Goal: Task Accomplishment & Management: Manage account settings

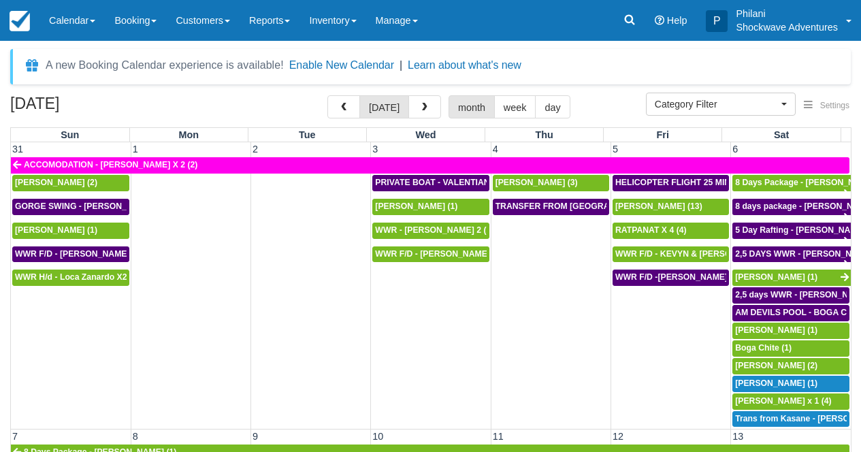
select select
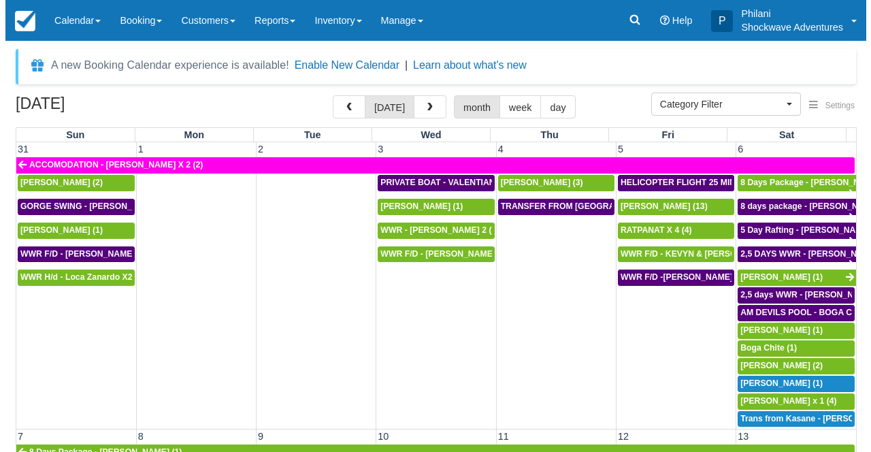
scroll to position [367, 0]
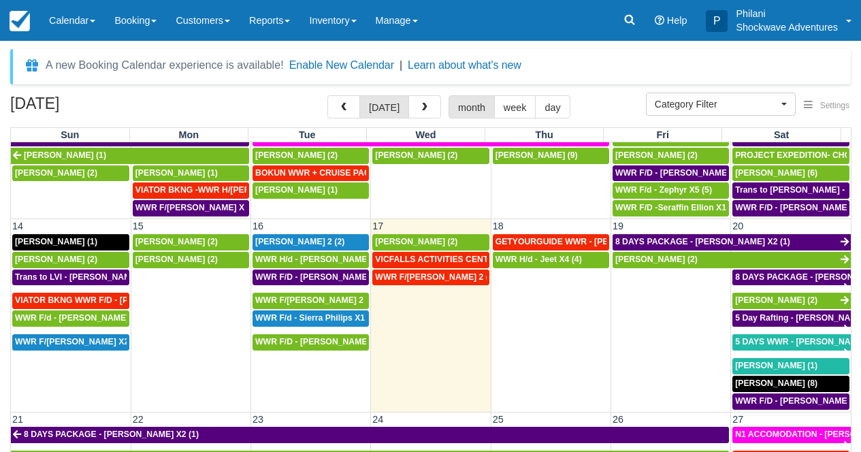
click at [660, 301] on td at bounding box center [670, 340] width 120 height 142
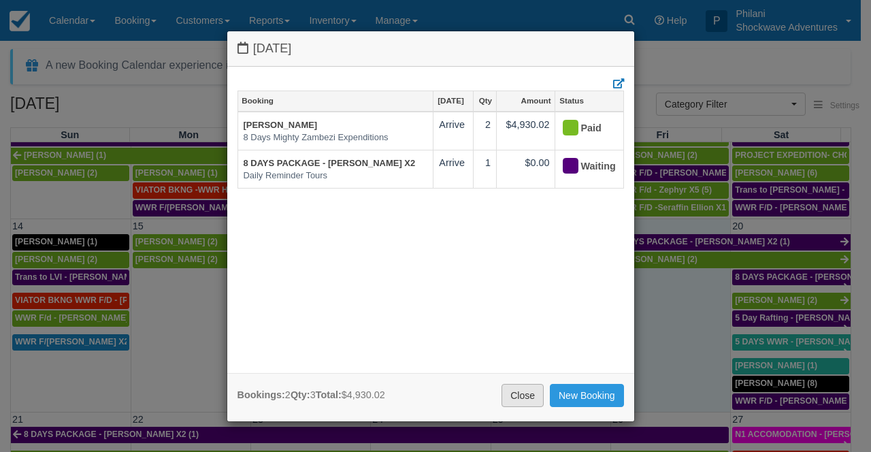
click at [513, 401] on link "Close" at bounding box center [522, 395] width 42 height 23
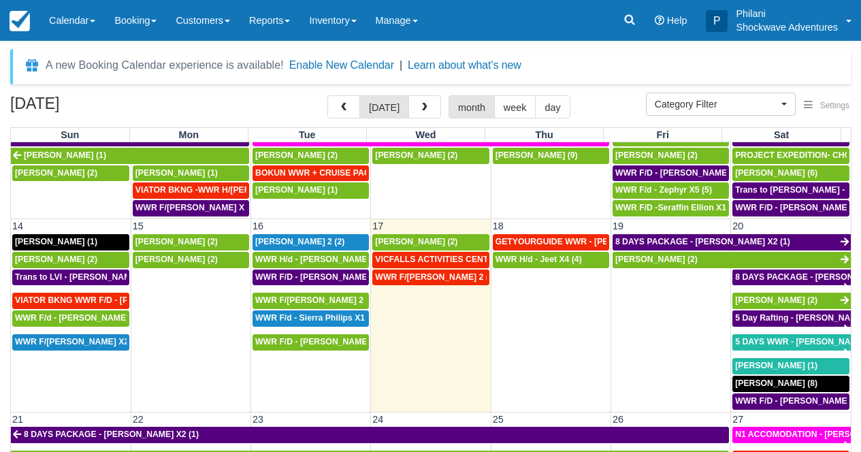
click at [669, 323] on td at bounding box center [670, 340] width 120 height 142
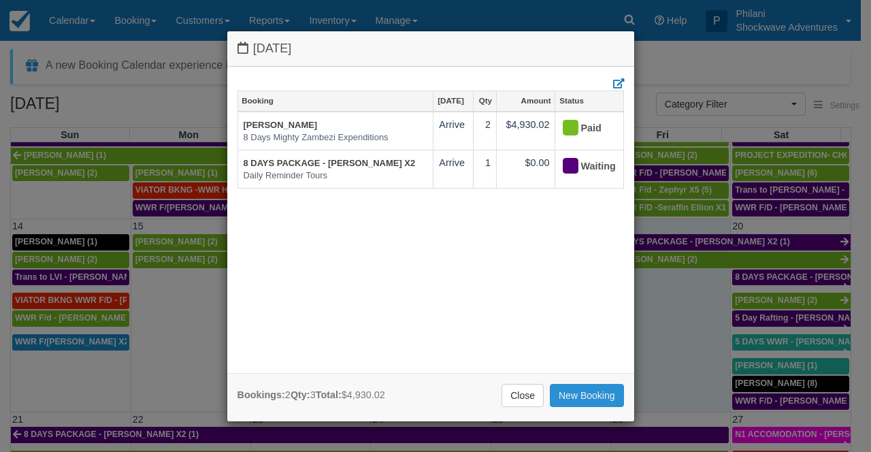
click at [569, 397] on link "New Booking" at bounding box center [587, 395] width 74 height 23
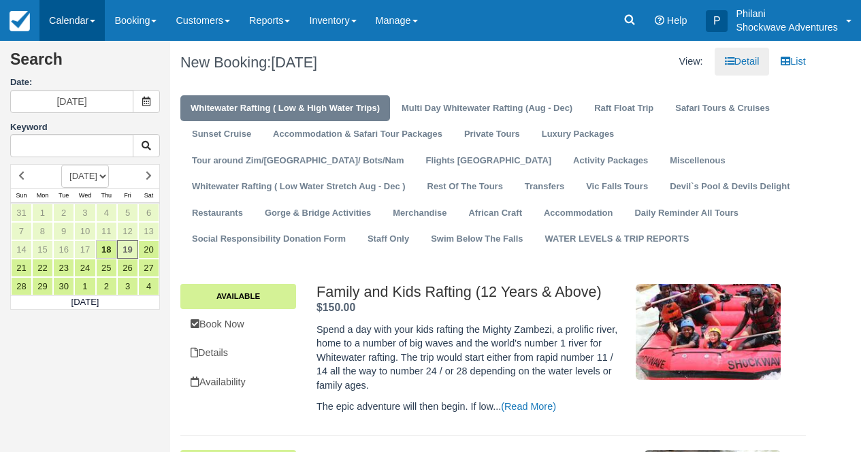
click at [56, 21] on link "Calendar" at bounding box center [71, 20] width 65 height 41
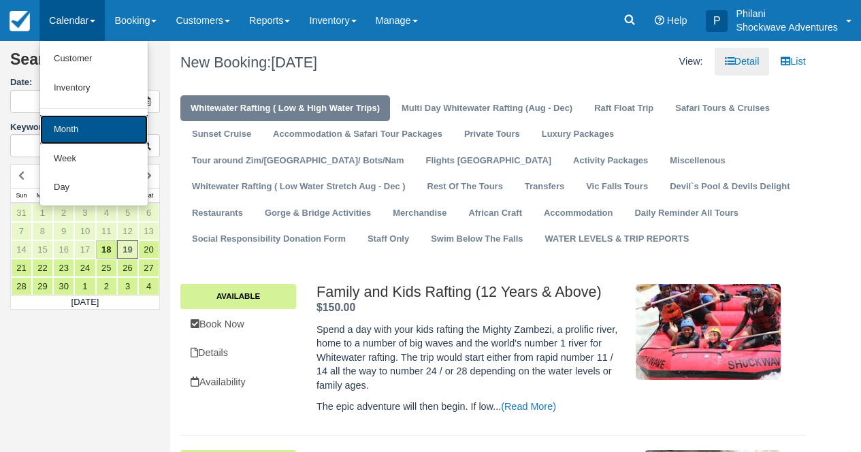
click at [71, 129] on link "Month" at bounding box center [93, 129] width 107 height 29
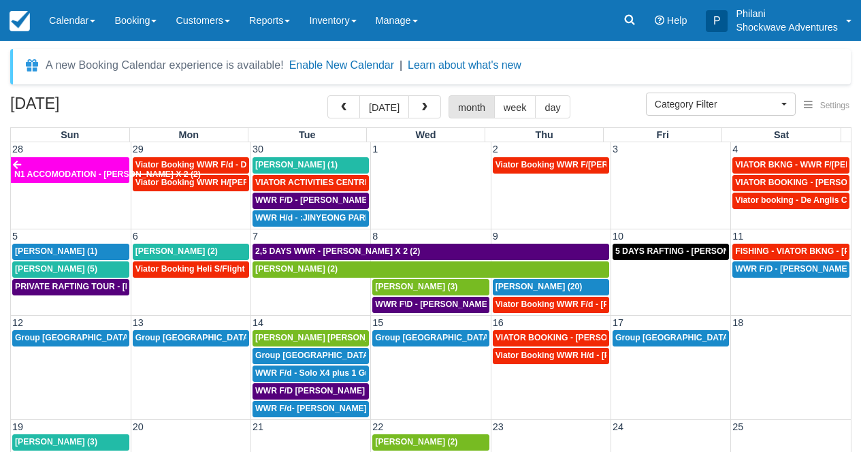
select select
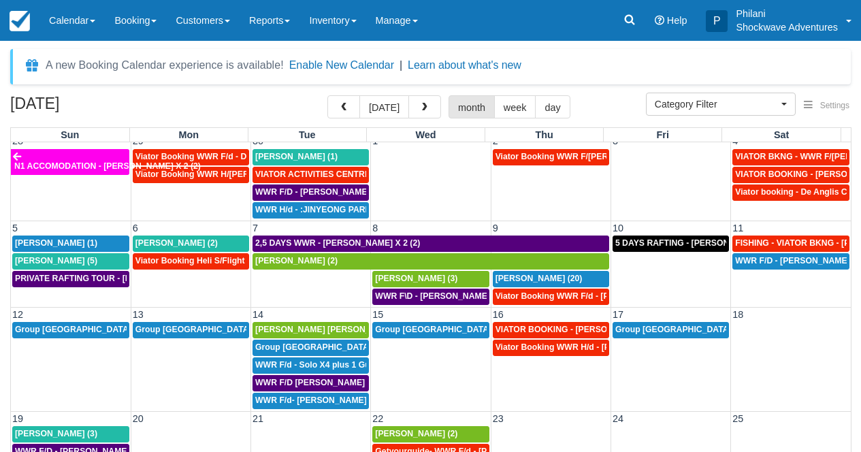
scroll to position [11, 0]
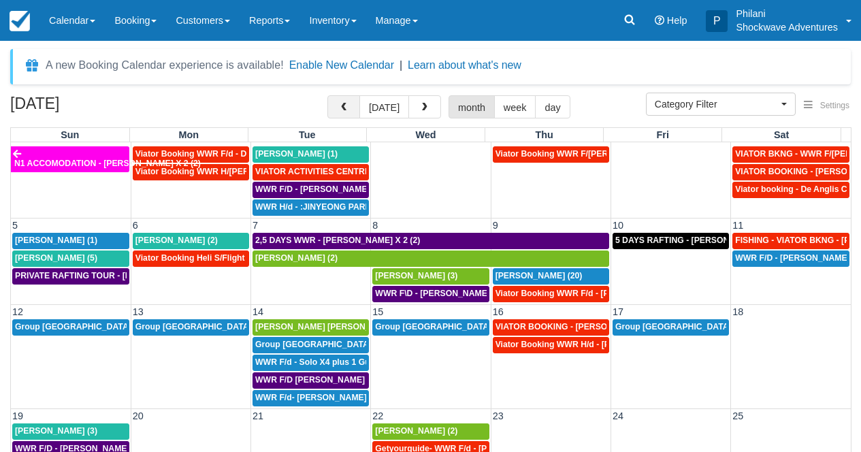
click at [346, 112] on span "button" at bounding box center [344, 108] width 10 height 10
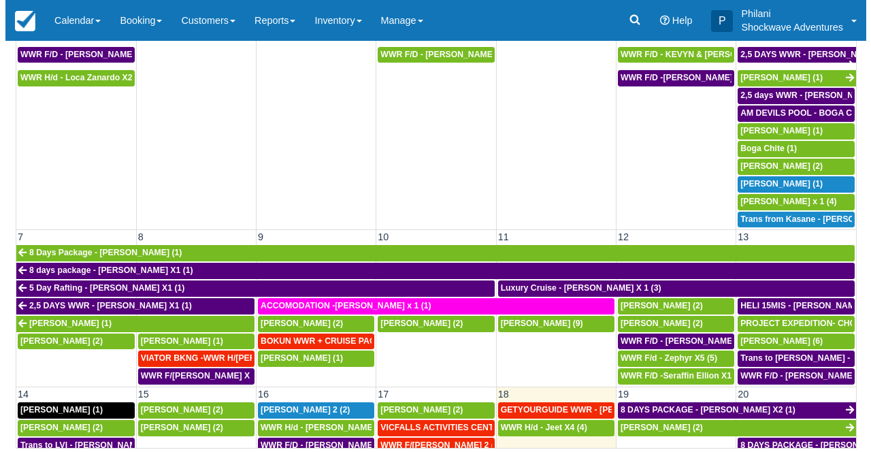
scroll to position [208, 0]
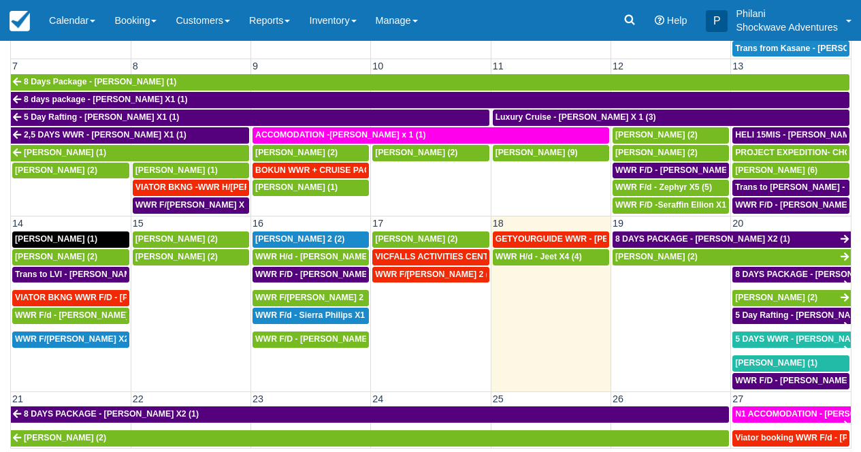
click at [669, 327] on td at bounding box center [670, 328] width 120 height 124
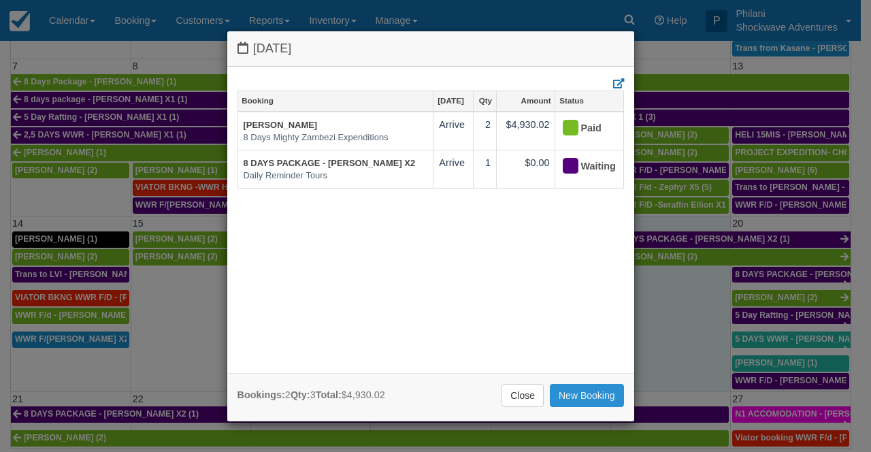
click at [587, 400] on link "New Booking" at bounding box center [587, 395] width 74 height 23
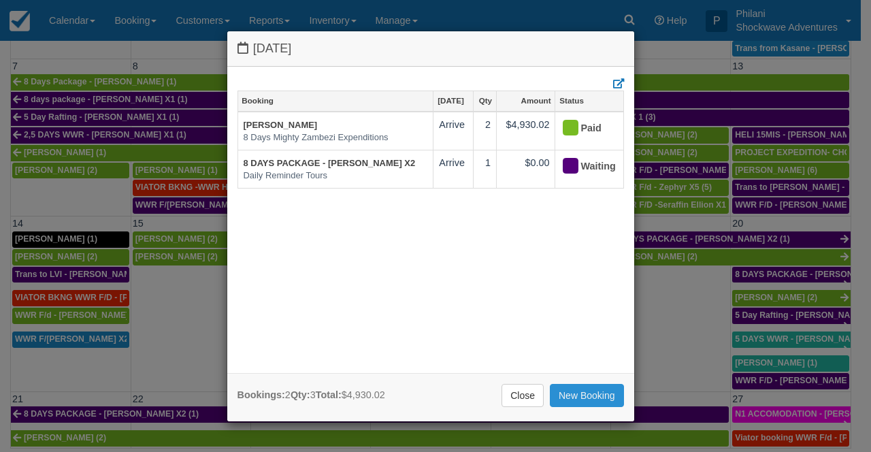
click at [587, 397] on link "New Booking" at bounding box center [587, 395] width 74 height 23
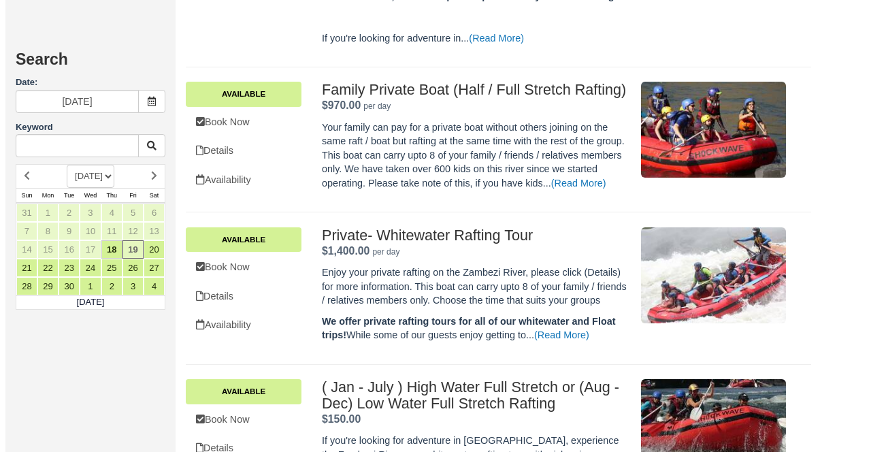
scroll to position [704, 0]
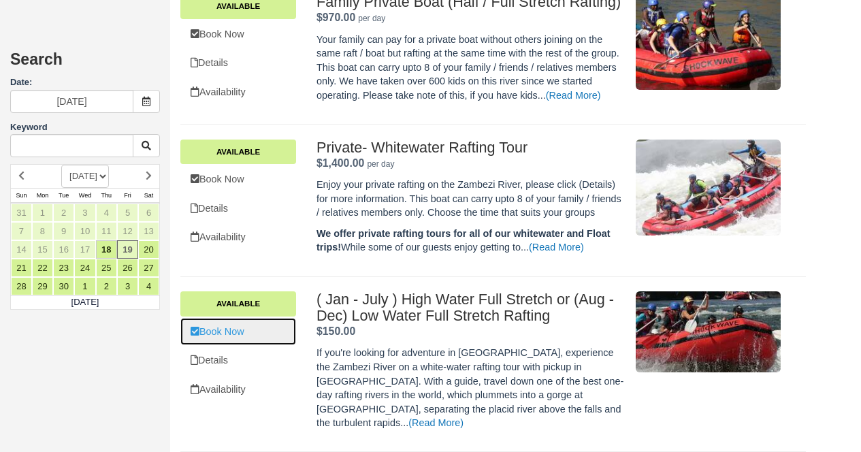
click at [229, 346] on link "Book Now" at bounding box center [238, 332] width 116 height 28
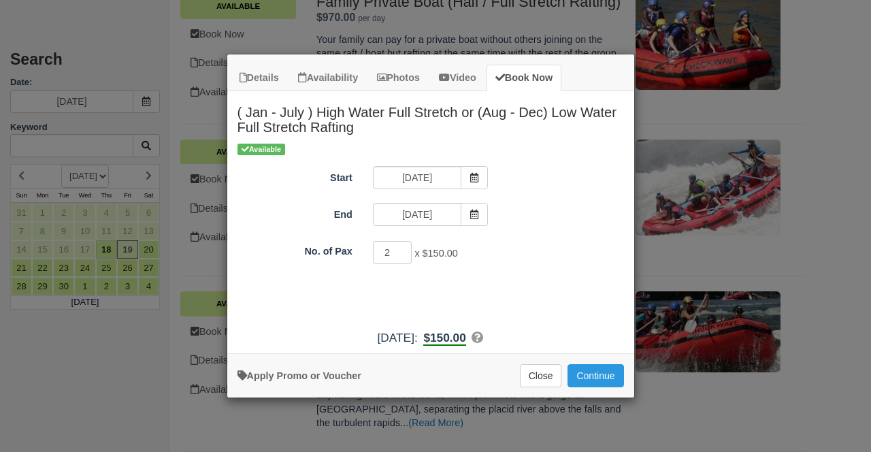
type input "2"
click at [403, 250] on input "2" at bounding box center [392, 252] width 39 height 23
click at [593, 371] on button "Continue" at bounding box center [595, 375] width 56 height 23
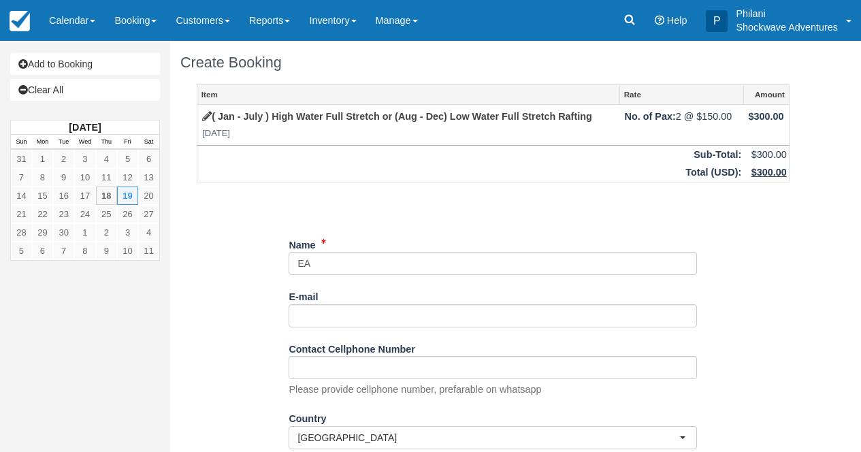
type input "E"
click at [299, 271] on input "Name" at bounding box center [492, 263] width 408 height 23
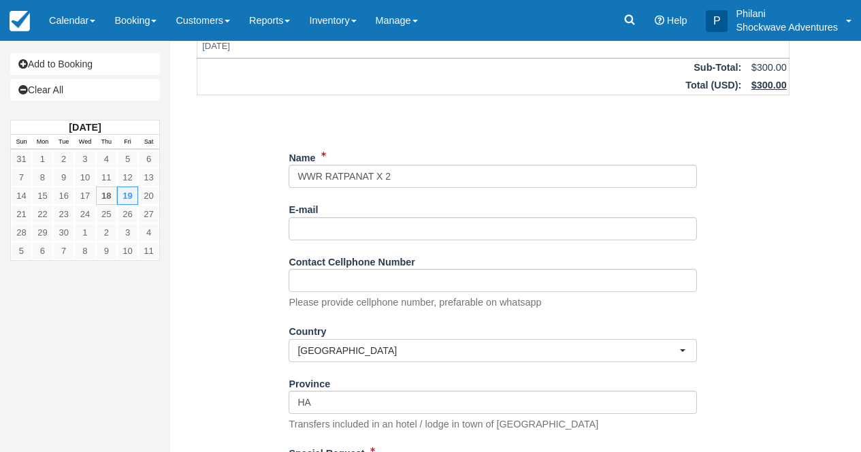
scroll to position [207, 0]
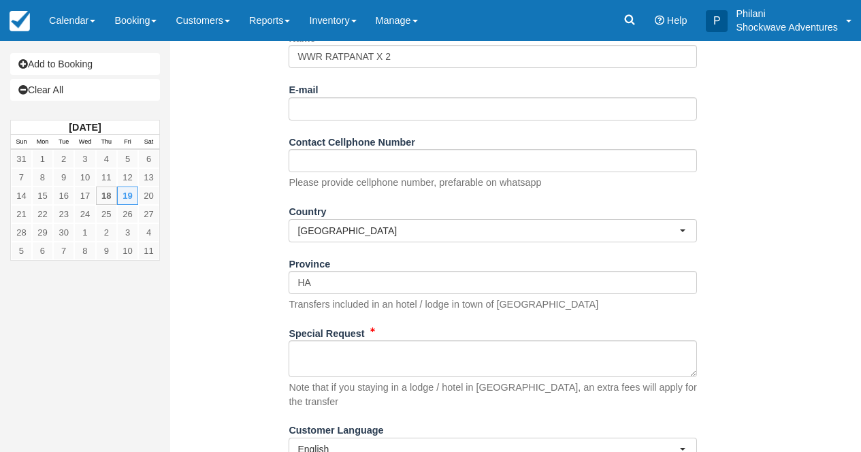
type input "WWR RATPANAT X 2"
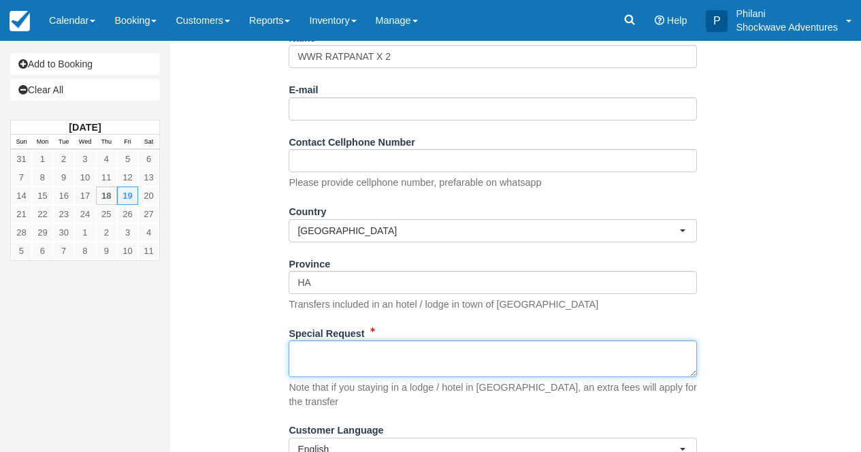
click at [330, 372] on textarea "Special Request" at bounding box center [492, 358] width 408 height 37
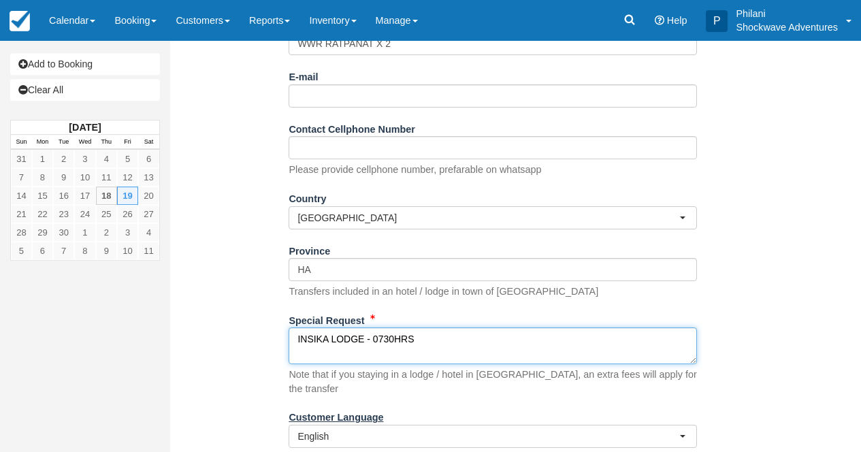
scroll to position [252, 0]
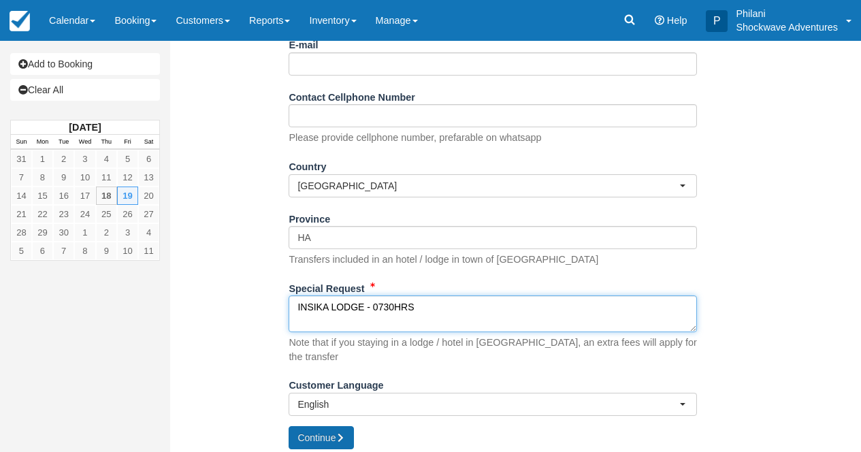
type textarea "INSIKA LODGE - 0730HRS"
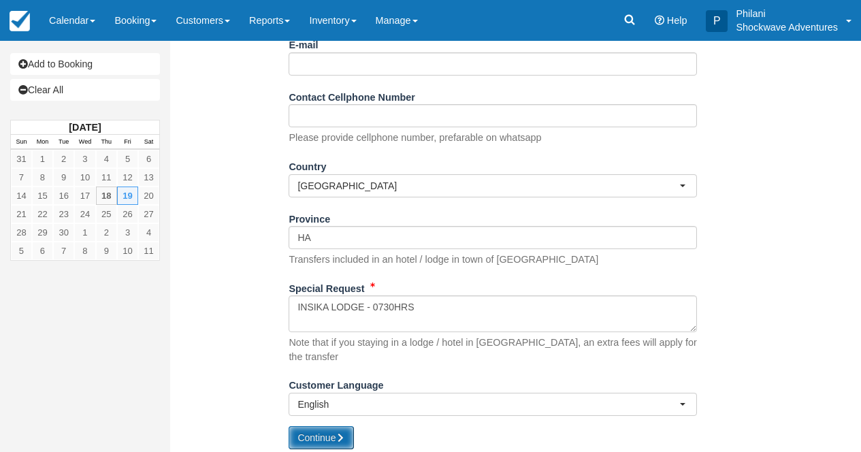
click at [329, 432] on button "Continue" at bounding box center [320, 437] width 65 height 23
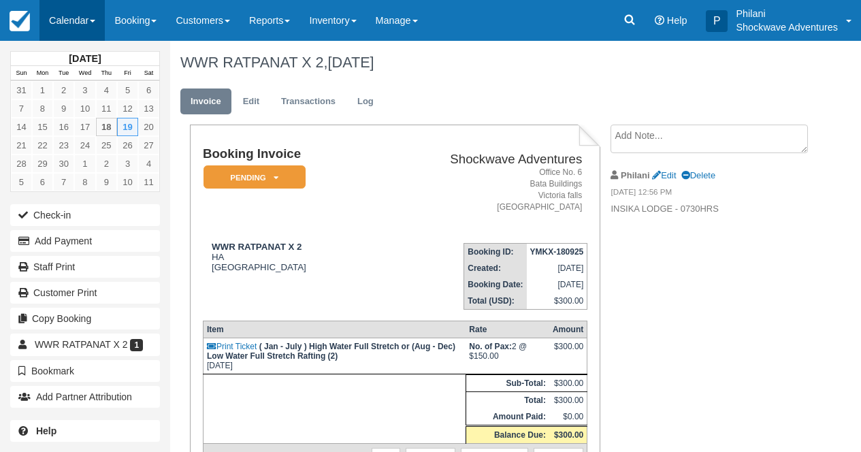
click at [95, 22] on span at bounding box center [92, 21] width 5 height 3
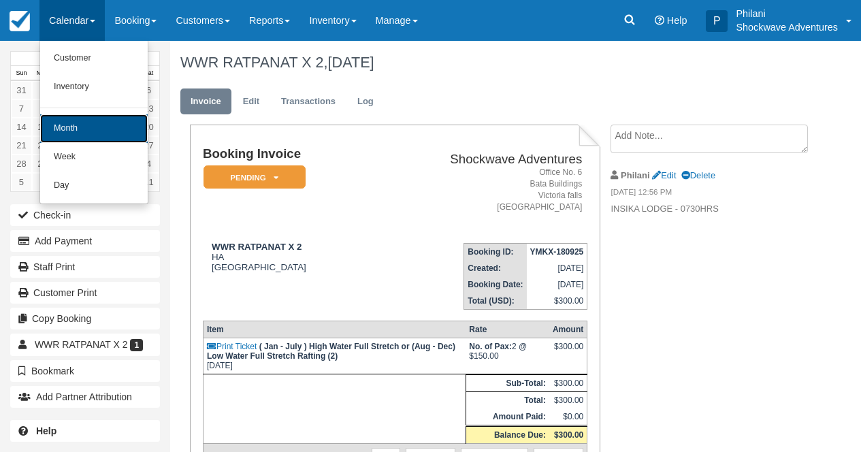
click at [91, 127] on link "Month" at bounding box center [93, 128] width 107 height 29
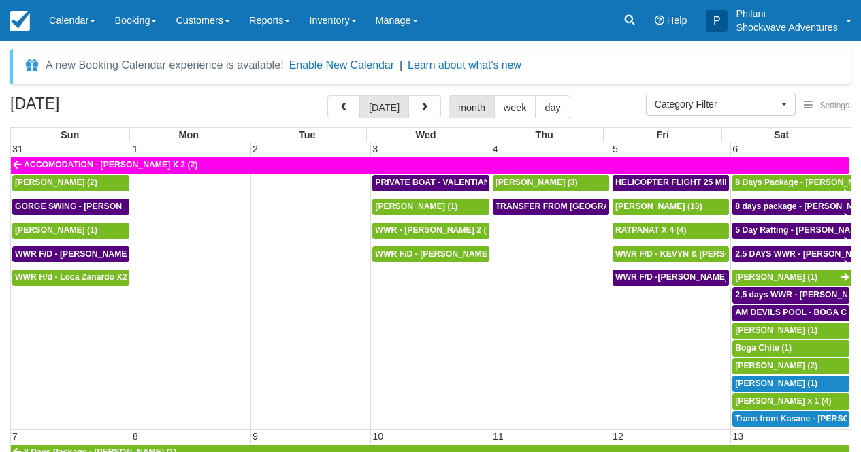
select select
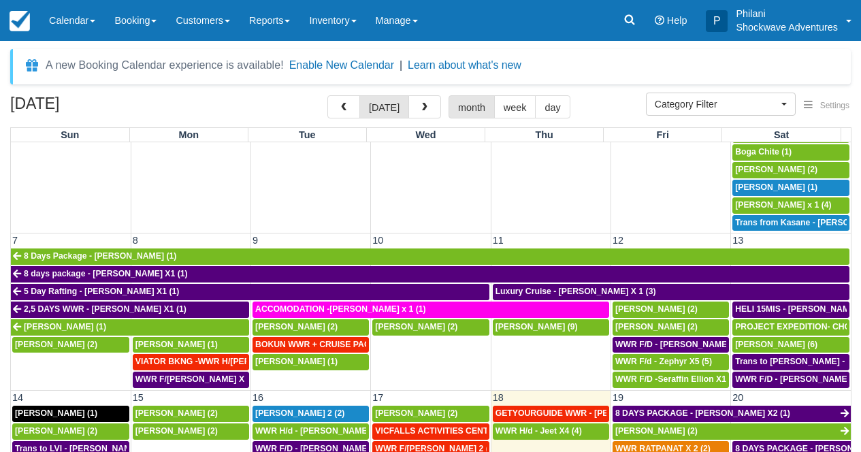
scroll to position [343, 0]
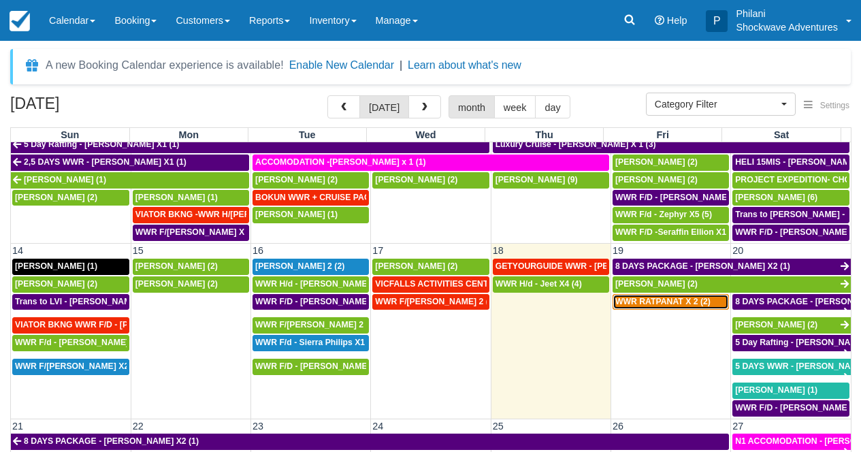
click at [690, 305] on span "WWR RATPANAT X 2 (2)" at bounding box center [662, 302] width 95 height 10
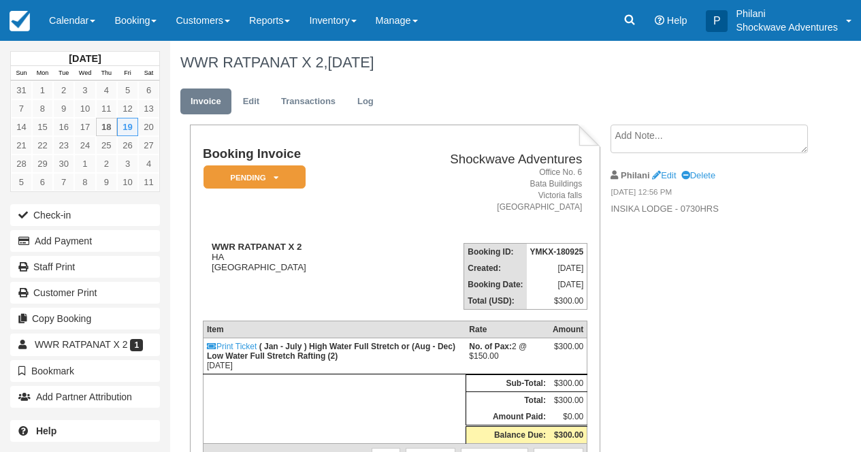
click at [281, 183] on em "Pending" at bounding box center [254, 177] width 102 height 24
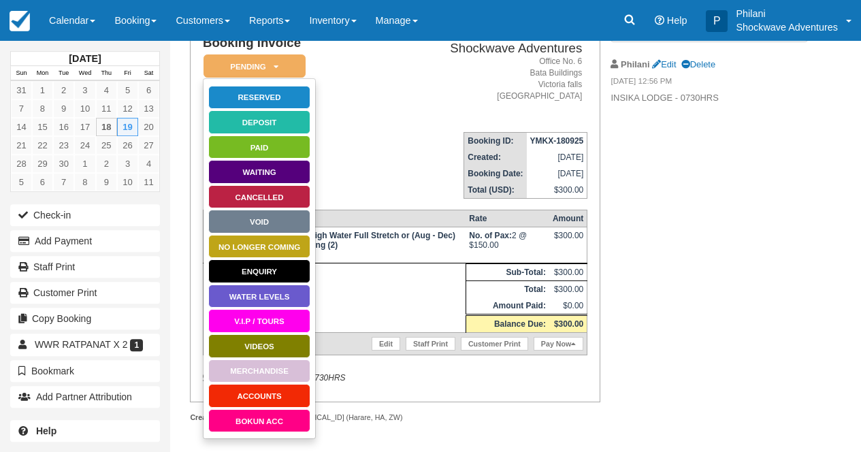
scroll to position [126, 0]
click at [254, 86] on link "Reserved" at bounding box center [259, 98] width 102 height 24
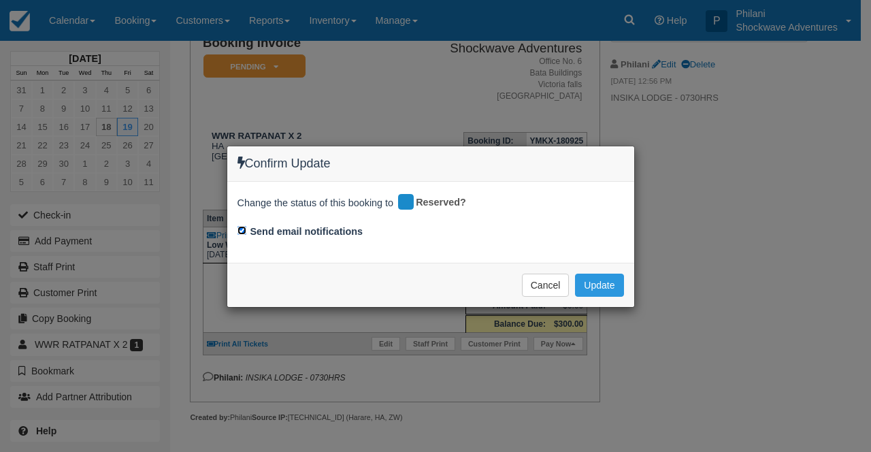
click at [244, 230] on input "Send email notifications" at bounding box center [241, 230] width 9 height 9
checkbox input "false"
click at [595, 282] on button "Update" at bounding box center [599, 285] width 48 height 23
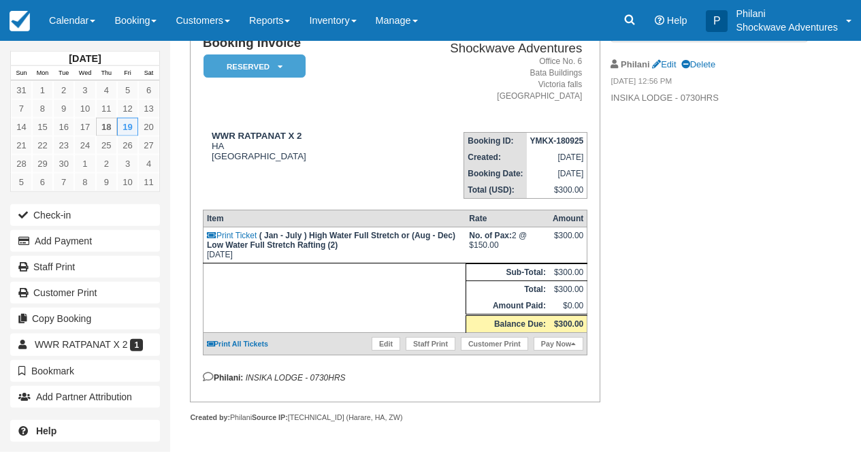
scroll to position [115, 0]
click at [670, 59] on link "Edit" at bounding box center [664, 64] width 24 height 10
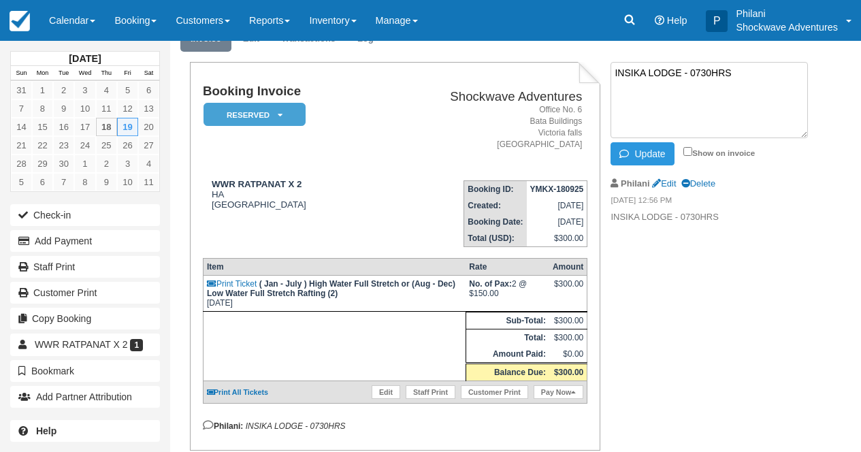
scroll to position [61, 0]
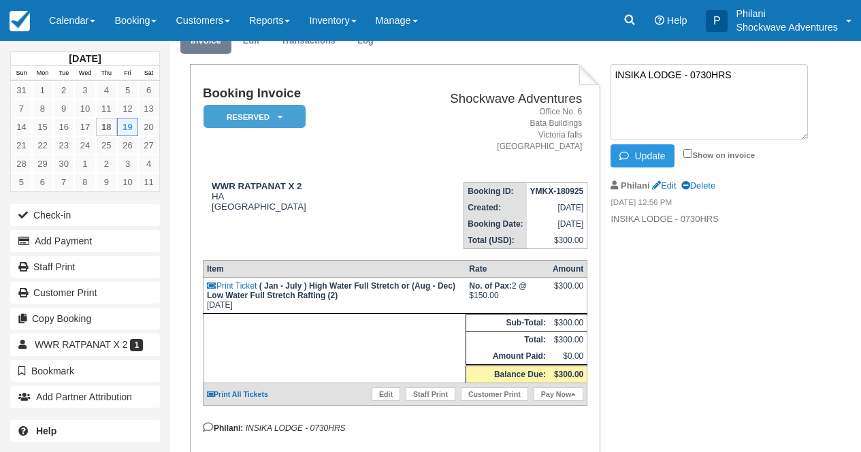
drag, startPoint x: 708, startPoint y: 79, endPoint x: 710, endPoint y: 90, distance: 11.1
click at [707, 79] on textarea "INSIKA LODGE - 0730HRS" at bounding box center [708, 102] width 197 height 76
type textarea "INSIKA LODGE - 0720HRS"
click at [689, 151] on input "Show on invoice" at bounding box center [687, 153] width 9 height 9
checkbox input "true"
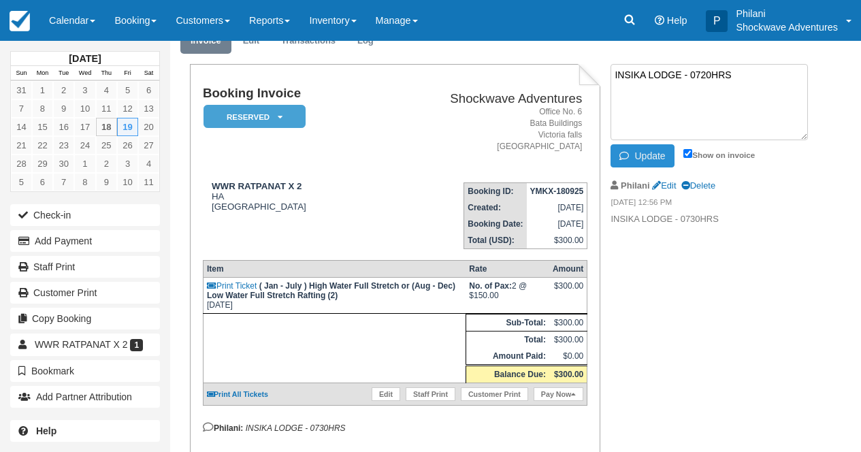
drag, startPoint x: 671, startPoint y: 154, endPoint x: 697, endPoint y: 158, distance: 26.8
click at [670, 154] on button "Update" at bounding box center [641, 155] width 63 height 23
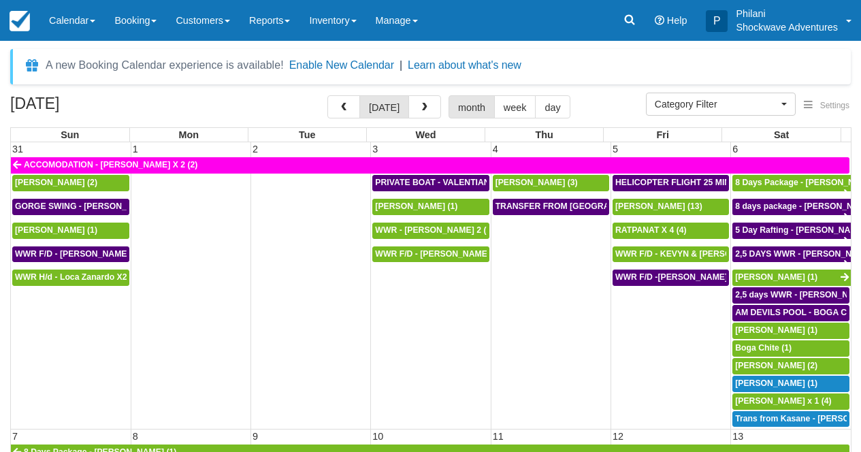
select select
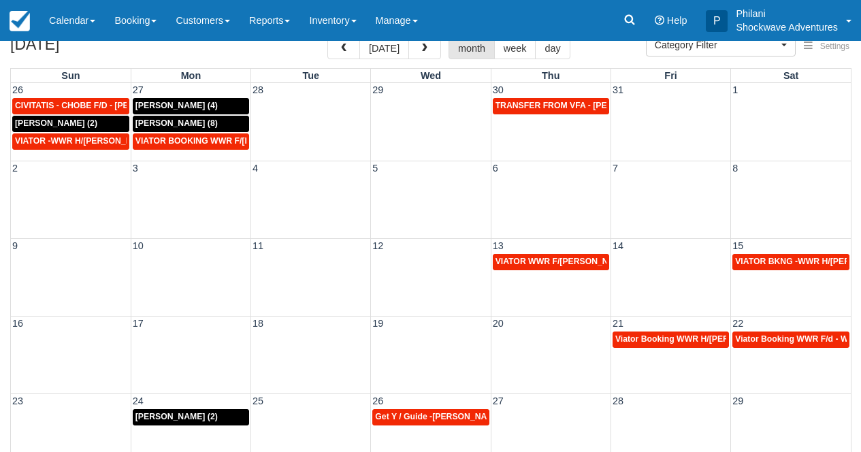
scroll to position [53, 0]
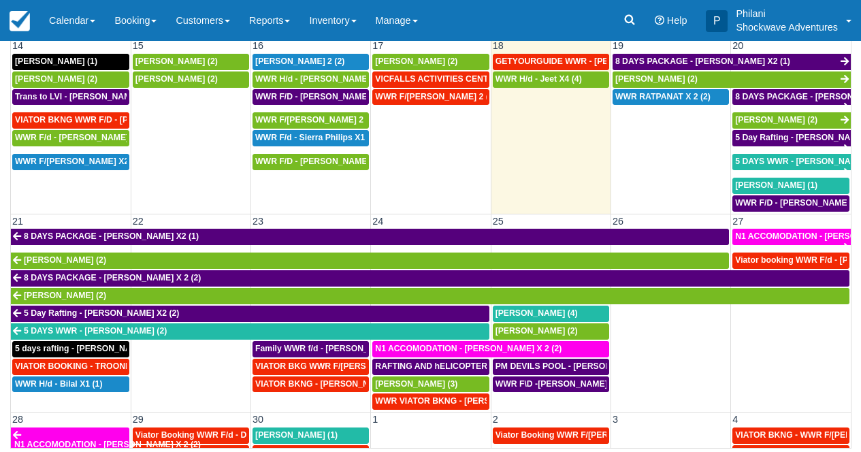
scroll to position [389, 0]
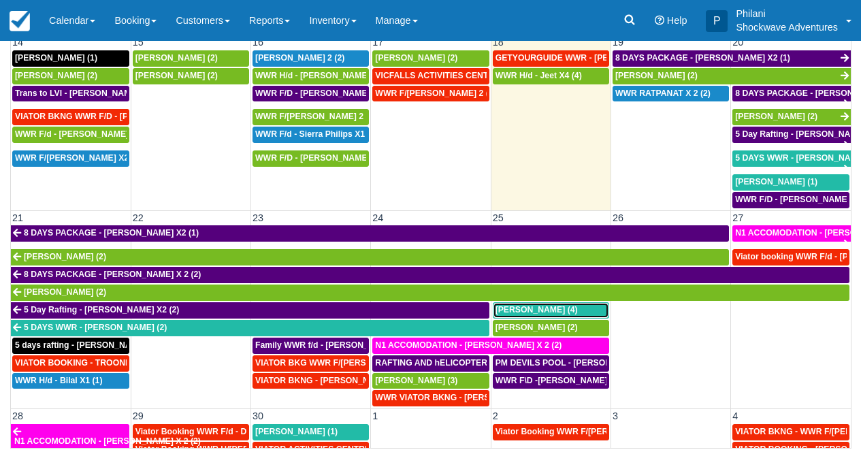
click at [525, 312] on span "Jeff Smith (4)" at bounding box center [536, 310] width 82 height 10
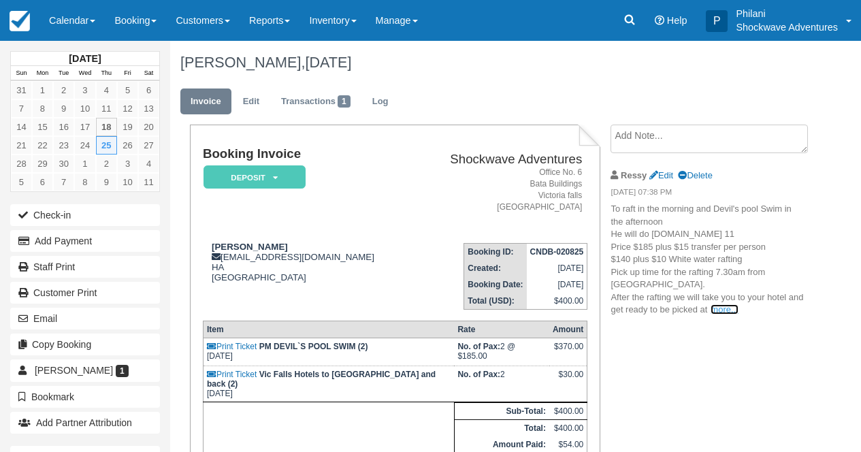
click at [738, 311] on link "more..." at bounding box center [723, 309] width 27 height 10
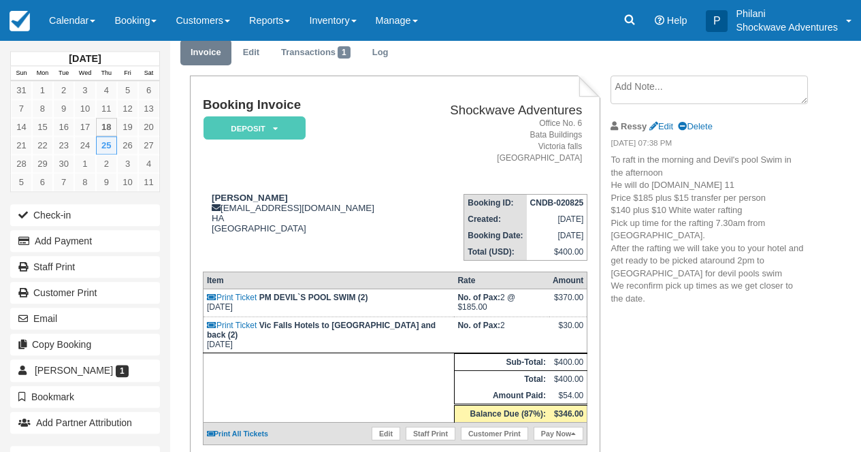
scroll to position [54, 0]
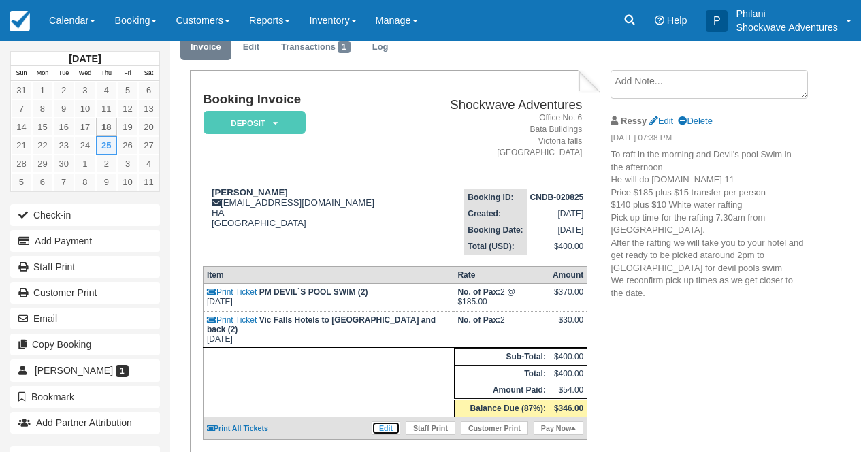
click at [380, 433] on link "Edit" at bounding box center [385, 428] width 29 height 14
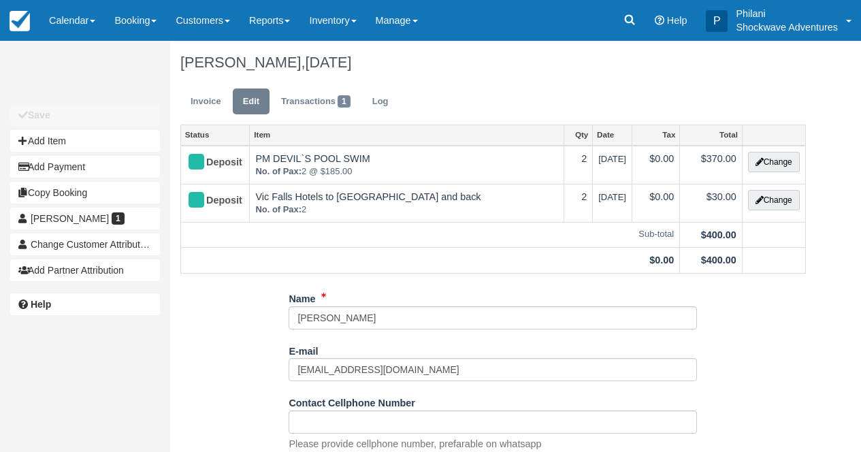
select select "29"
type input "370.00"
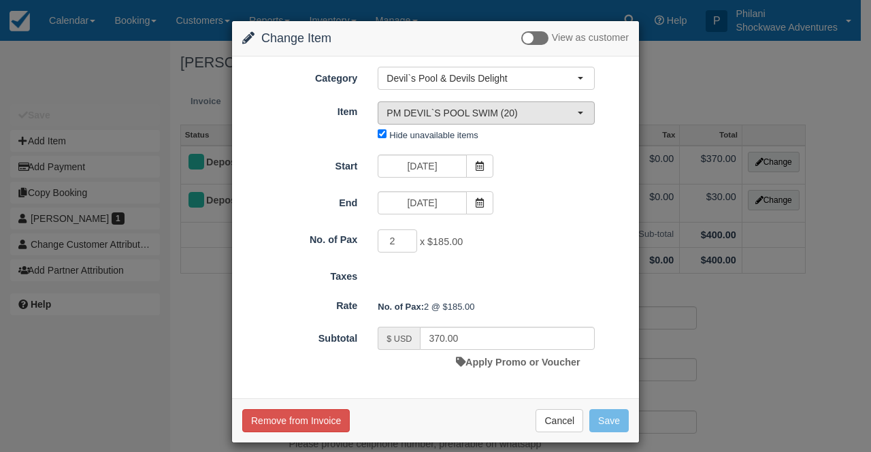
click at [490, 114] on span "PM DEVIL`S POOL SWIM (20)" at bounding box center [481, 113] width 191 height 14
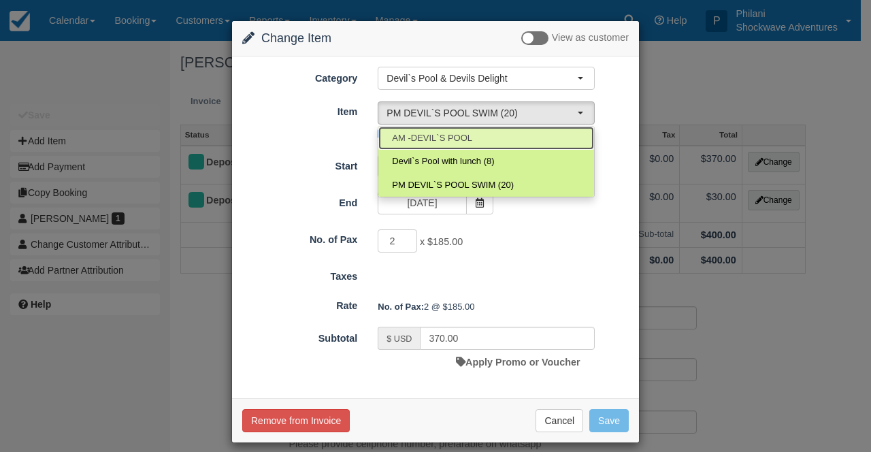
click at [488, 149] on link "AM -DEVIL`S POOL" at bounding box center [486, 139] width 216 height 24
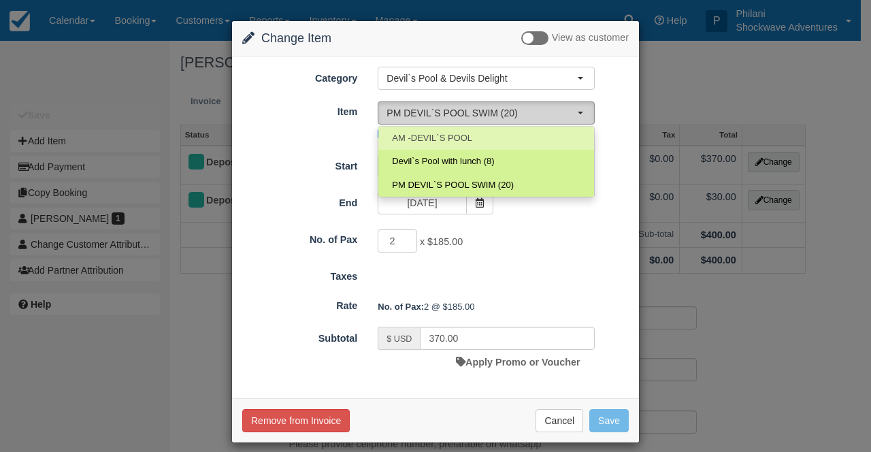
select select "73"
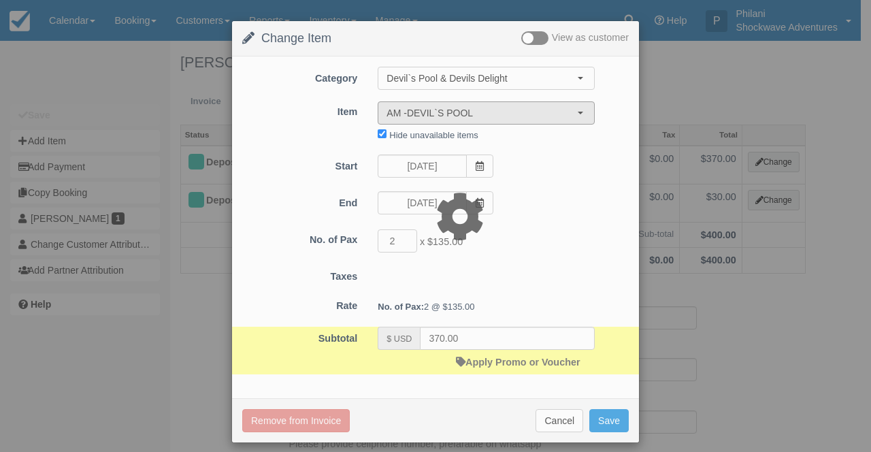
type input "270.00"
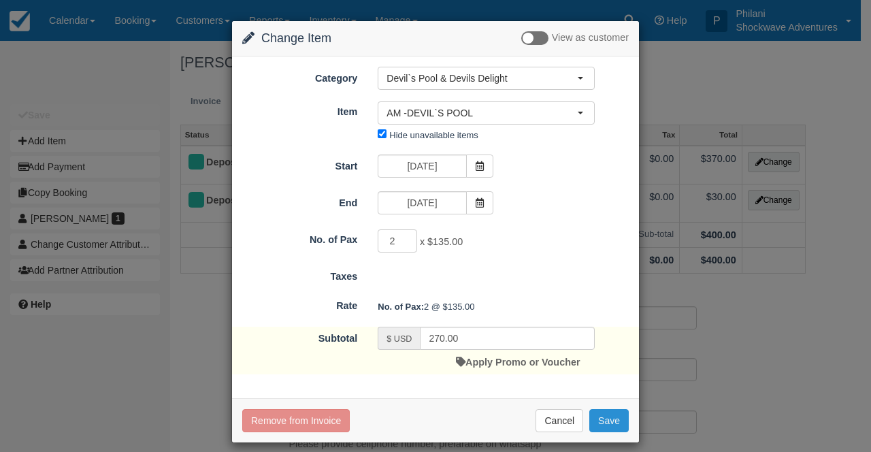
click at [614, 423] on button "Save" at bounding box center [608, 420] width 39 height 23
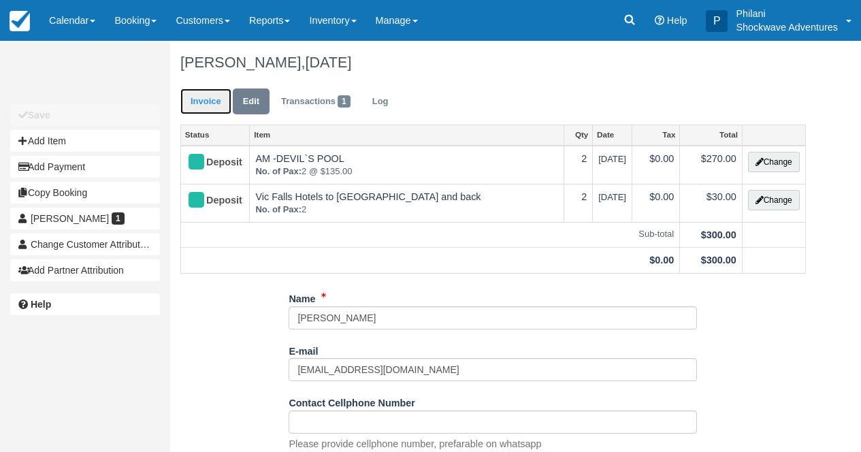
click at [208, 101] on link "Invoice" at bounding box center [205, 101] width 51 height 27
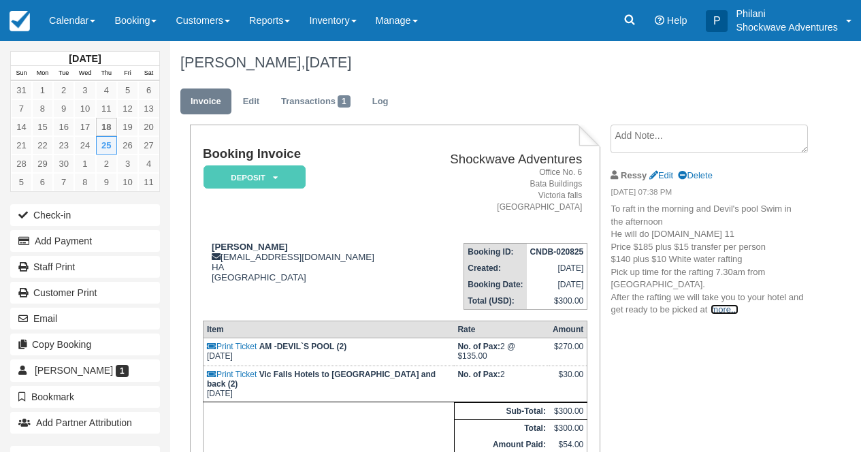
click at [738, 309] on link "more..." at bounding box center [723, 309] width 27 height 10
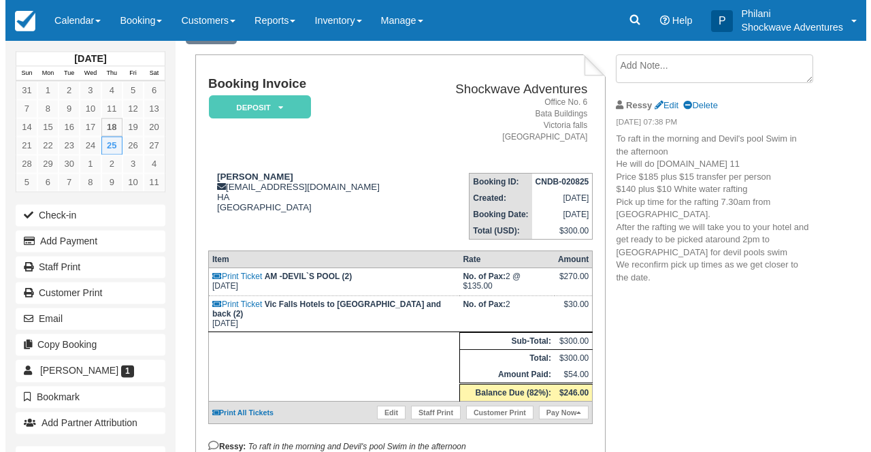
scroll to position [87, 0]
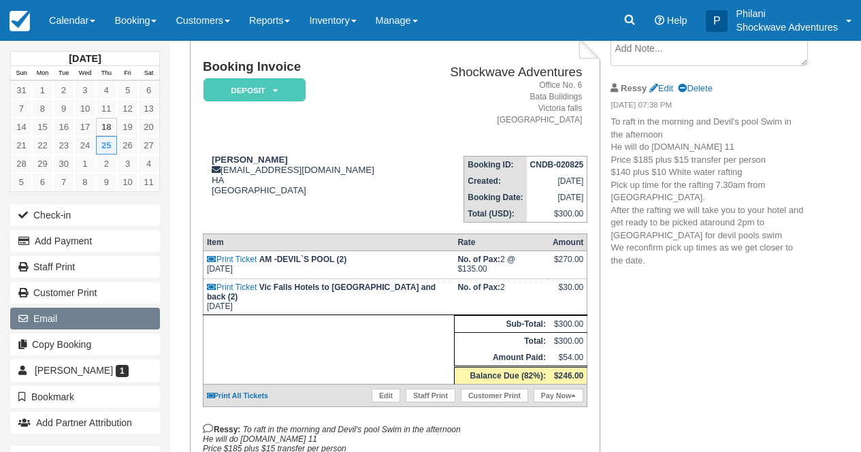
click at [127, 310] on button "Email" at bounding box center [85, 319] width 150 height 22
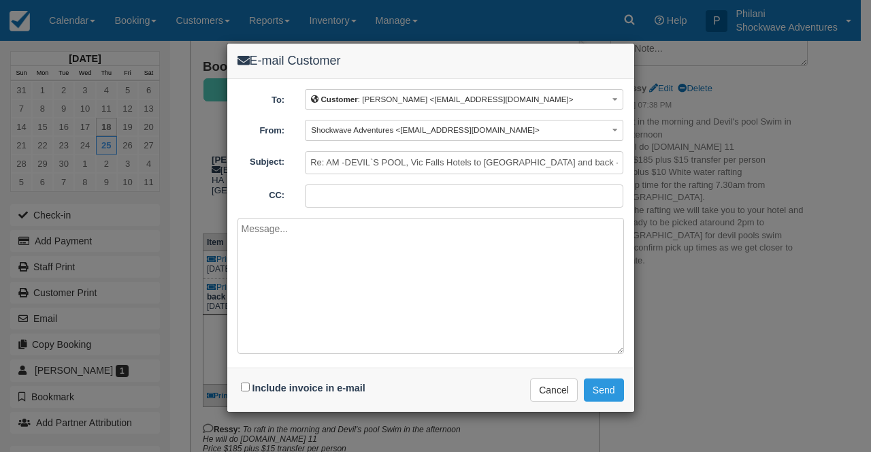
click at [751, 297] on div "E-mail Customer To: Customer : Jeff Smith <crazyunclejeff@gmail.com> Customer :…" at bounding box center [435, 226] width 871 height 452
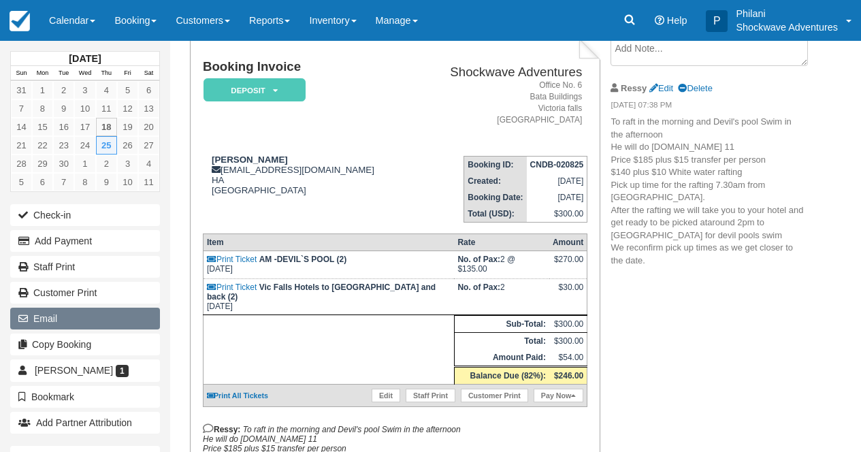
click at [137, 323] on button "Email" at bounding box center [85, 319] width 150 height 22
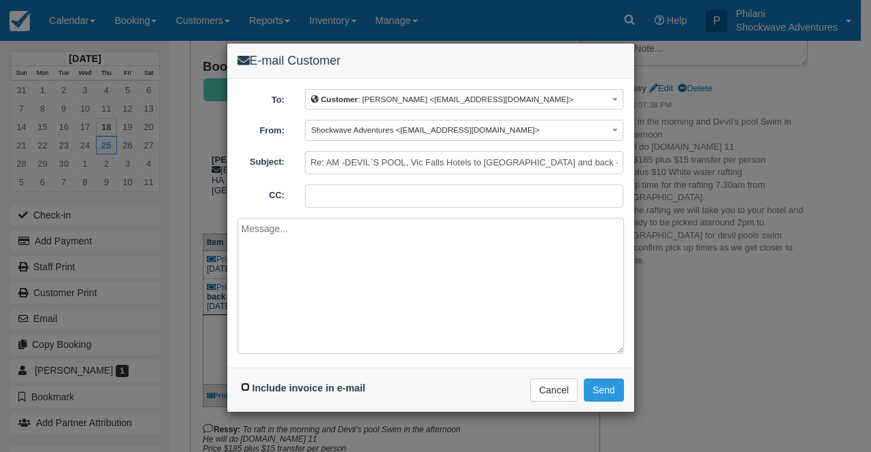
click at [248, 383] on input "Include invoice in e-mail" at bounding box center [245, 386] width 9 height 9
checkbox input "true"
click at [292, 250] on textarea at bounding box center [430, 286] width 386 height 136
type textarea "D"
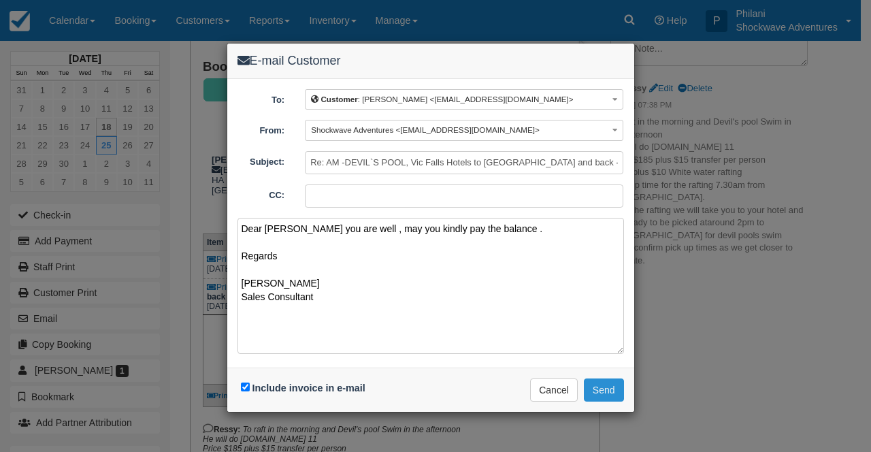
type textarea "Dear Jeff Hope you are well , may you kindly pay the balance . Regards Benko Sa…"
click at [611, 392] on button "Send" at bounding box center [604, 389] width 40 height 23
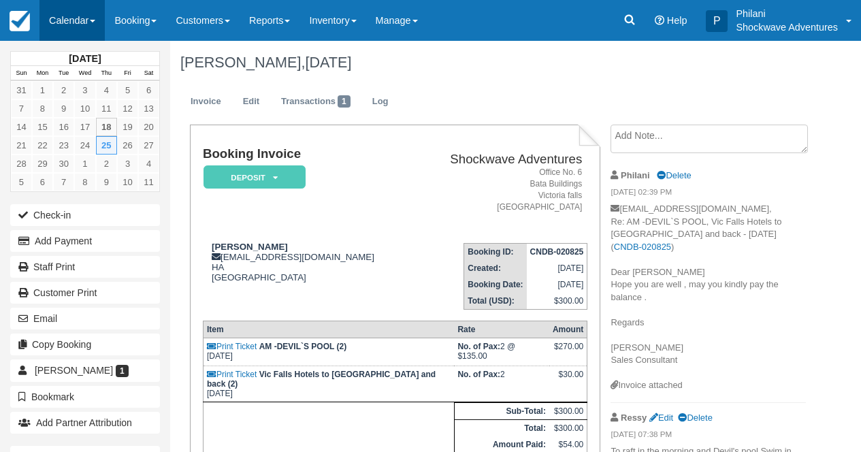
click at [84, 20] on link "Calendar" at bounding box center [71, 20] width 65 height 41
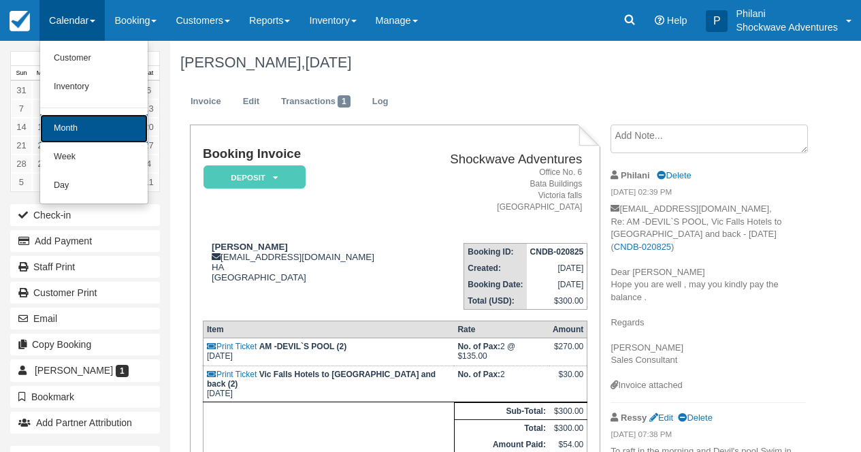
click at [73, 129] on link "Month" at bounding box center [93, 128] width 107 height 29
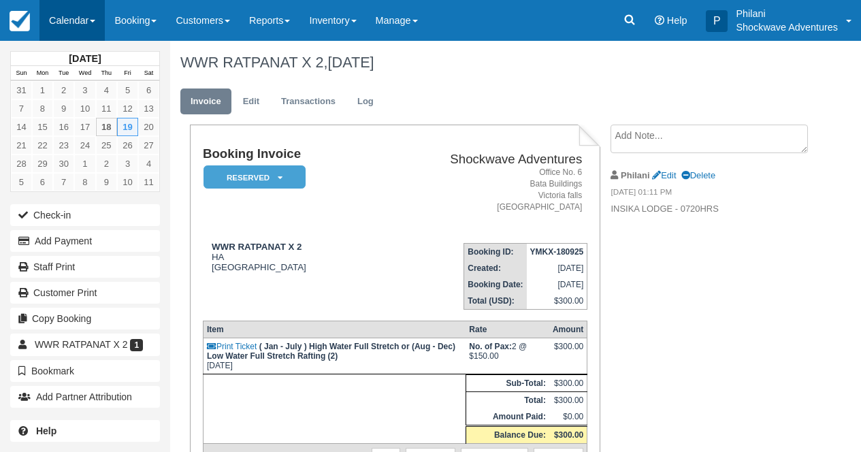
scroll to position [61, 0]
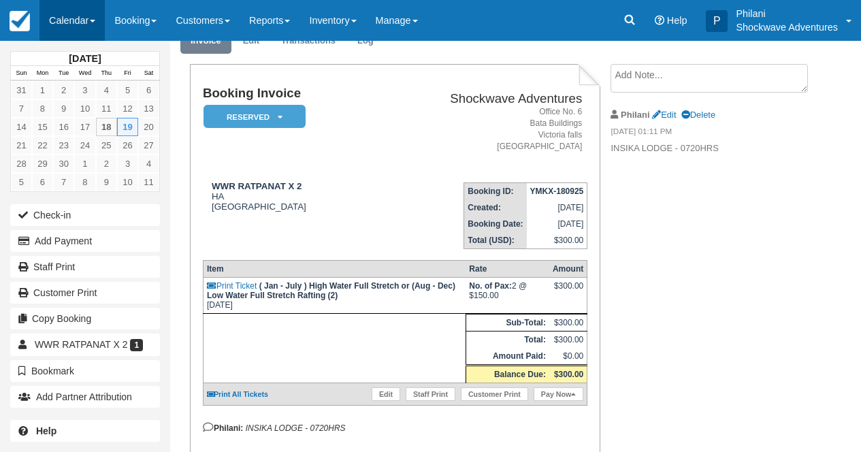
click at [90, 15] on link "Calendar" at bounding box center [71, 20] width 65 height 41
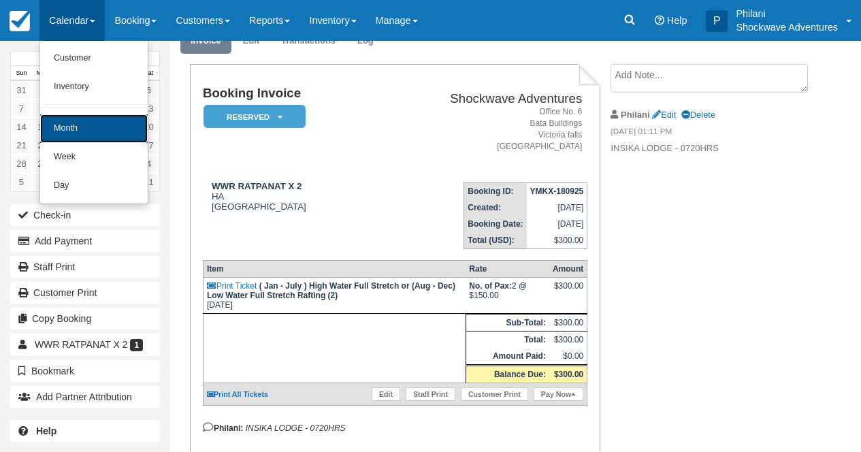
click at [114, 129] on link "Month" at bounding box center [93, 128] width 107 height 29
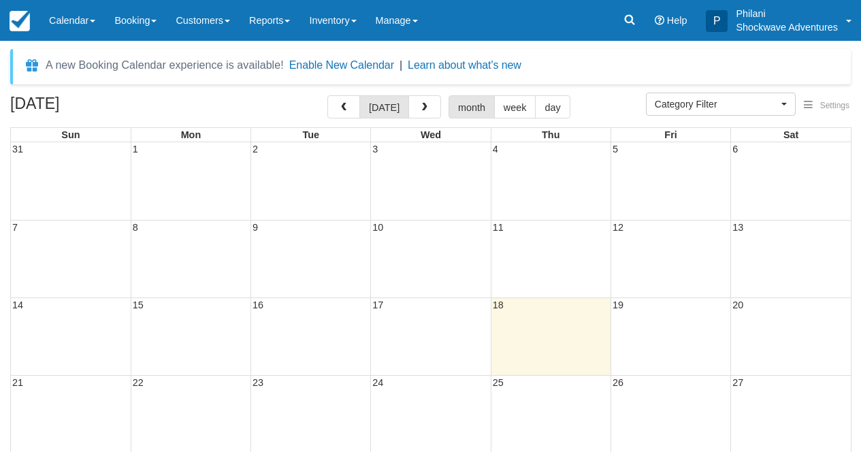
select select
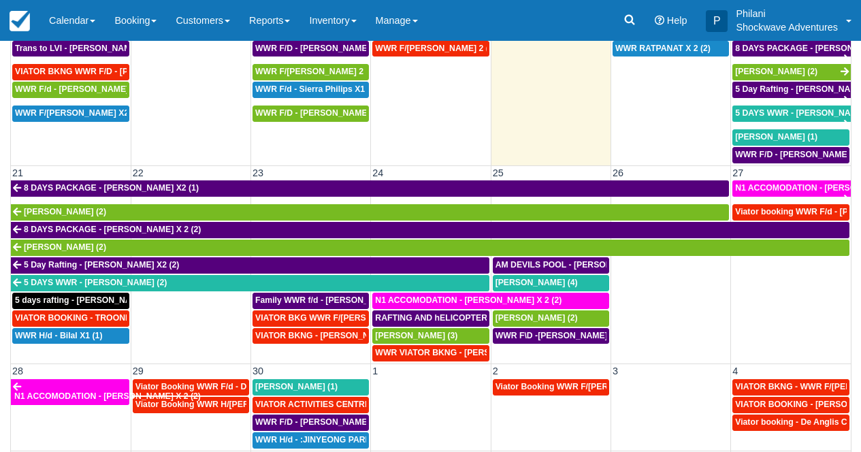
scroll to position [490, 0]
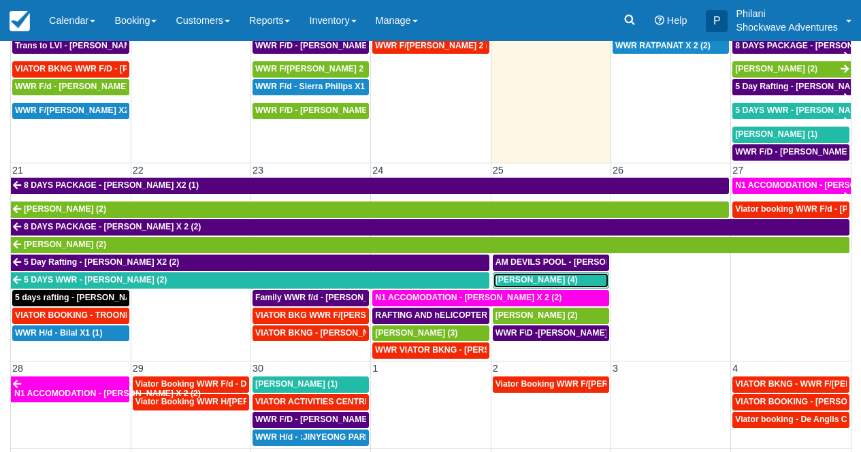
click at [568, 280] on div "[PERSON_NAME] (4)" at bounding box center [550, 280] width 111 height 11
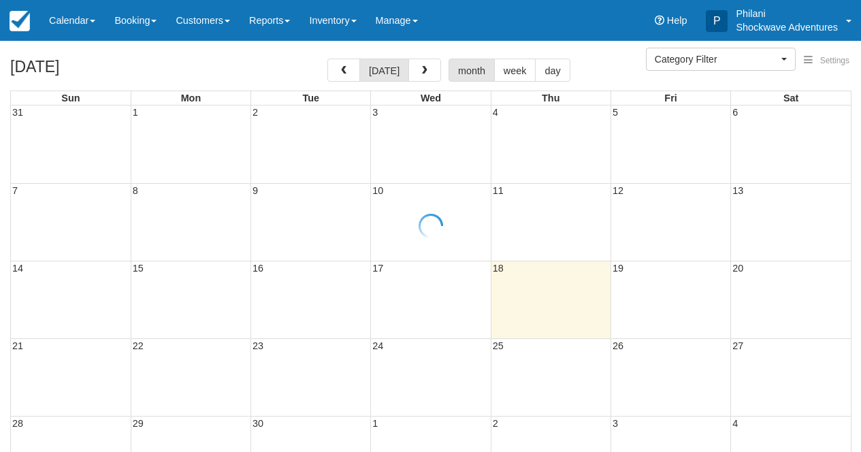
select select
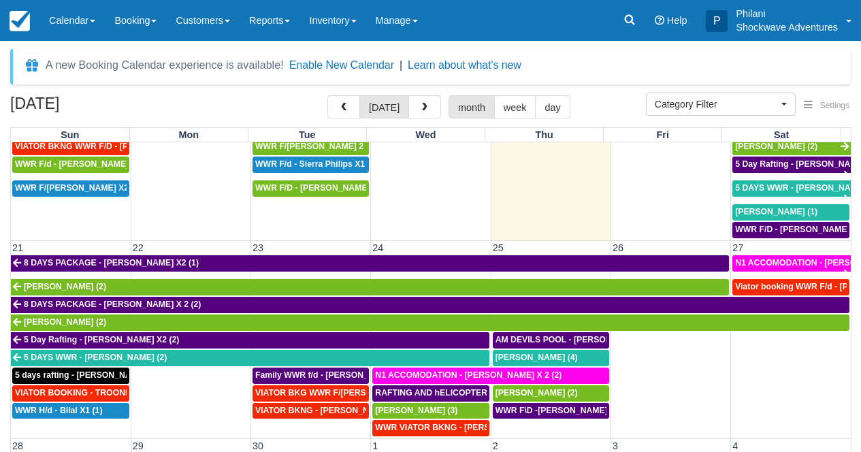
scroll to position [524, 0]
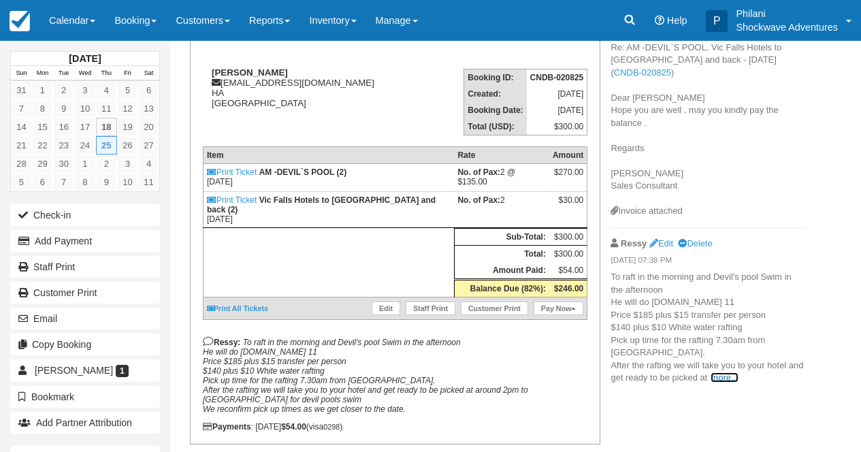
scroll to position [174, 0]
click at [738, 375] on link "more..." at bounding box center [723, 377] width 27 height 10
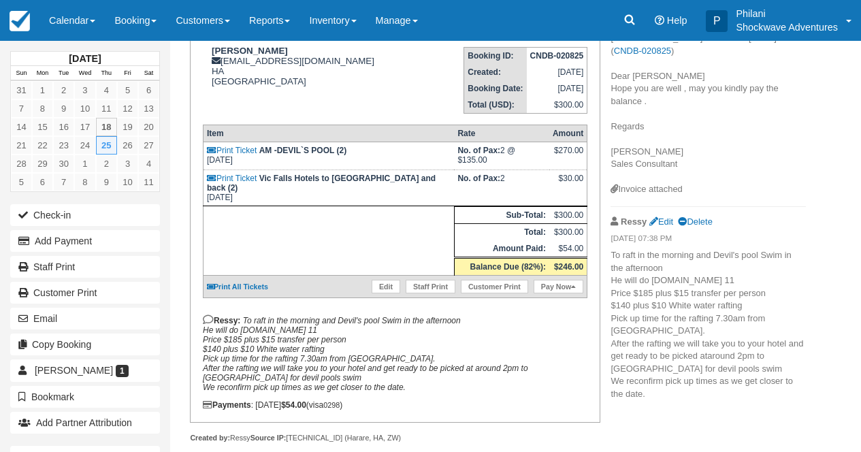
scroll to position [142, 0]
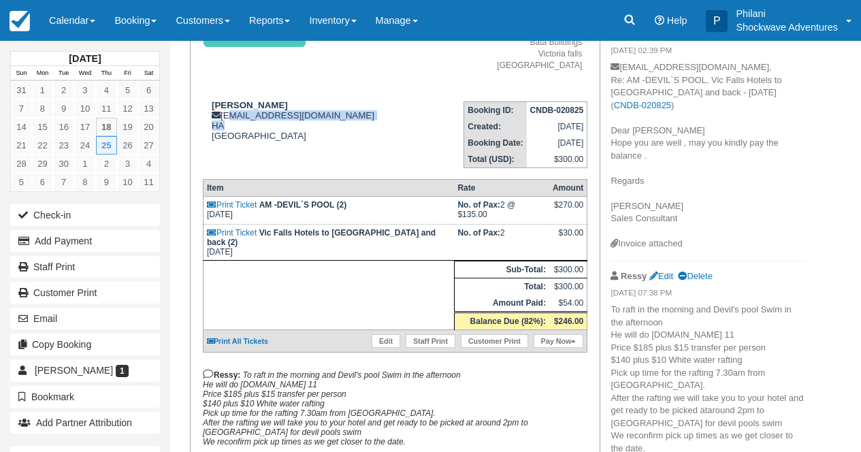
drag, startPoint x: 226, startPoint y: 118, endPoint x: 260, endPoint y: 155, distance: 50.6
click at [309, 126] on div "[PERSON_NAME] [EMAIL_ADDRESS][DOMAIN_NAME] HA [GEOGRAPHIC_DATA]" at bounding box center [308, 120] width 210 height 41
click at [261, 152] on td "[PERSON_NAME] [EMAIL_ADDRESS][DOMAIN_NAME] HA [GEOGRAPHIC_DATA]" at bounding box center [308, 129] width 210 height 78
drag, startPoint x: 225, startPoint y: 116, endPoint x: 331, endPoint y: 121, distance: 105.6
click at [331, 121] on div "[PERSON_NAME] [EMAIL_ADDRESS][DOMAIN_NAME] HA [GEOGRAPHIC_DATA]" at bounding box center [308, 120] width 210 height 41
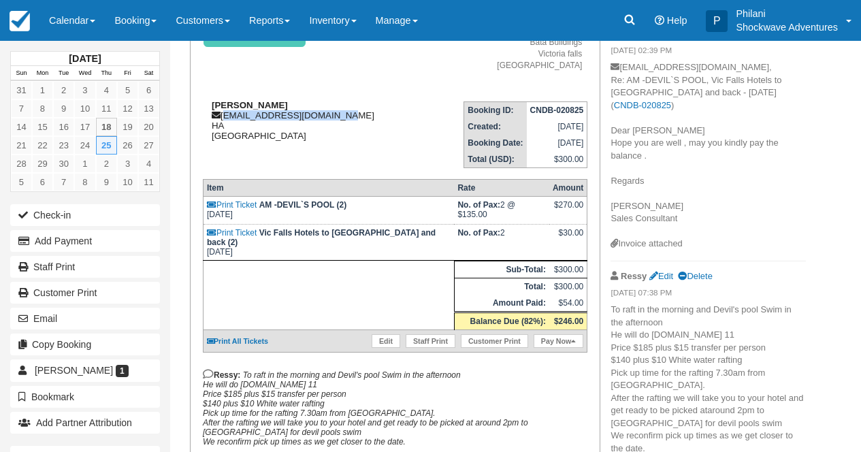
copy div "[EMAIL_ADDRESS][DOMAIN_NAME]"
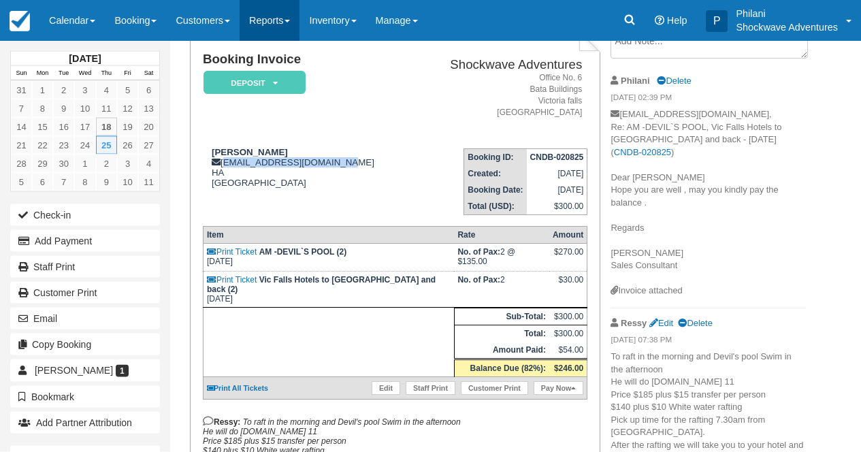
scroll to position [87, 0]
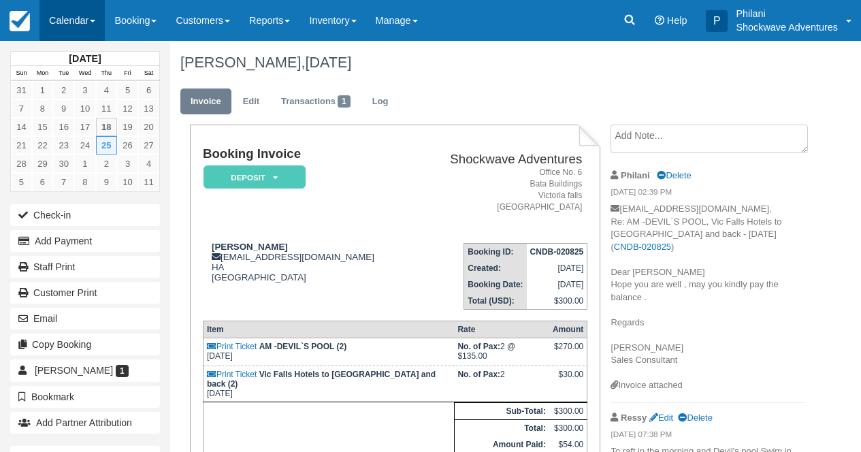
scroll to position [87, 0]
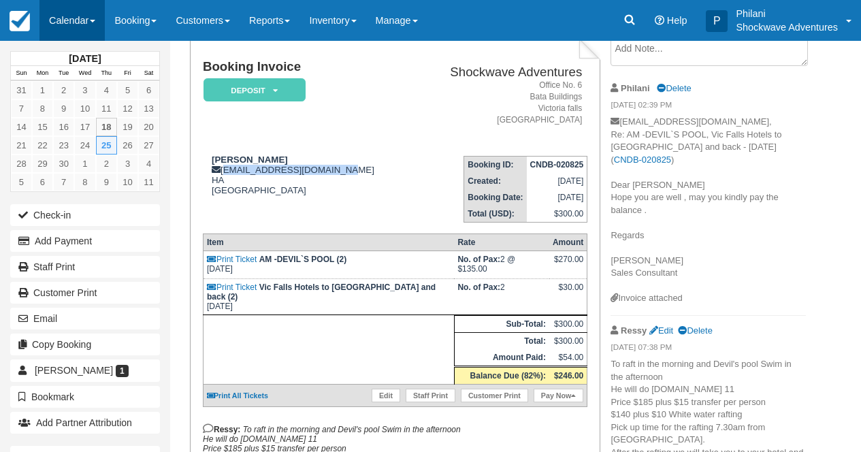
click at [59, 21] on link "Calendar" at bounding box center [71, 20] width 65 height 41
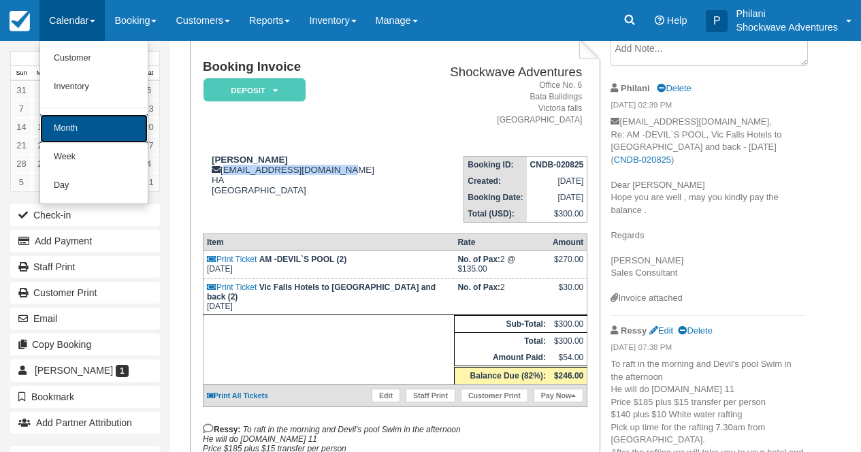
click at [88, 128] on link "Month" at bounding box center [93, 128] width 107 height 29
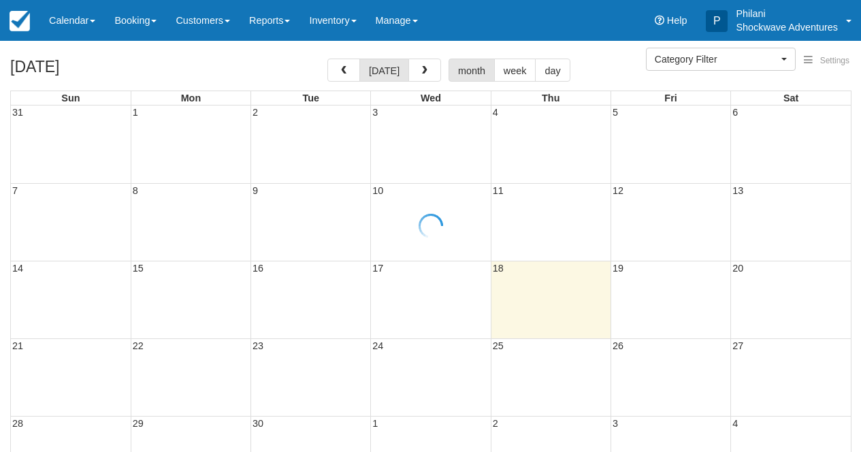
select select
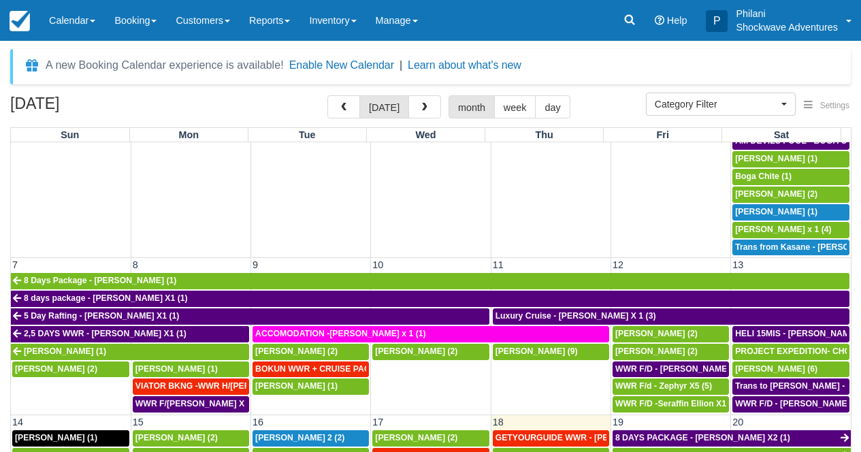
scroll to position [306, 0]
